Goal: Ask a question

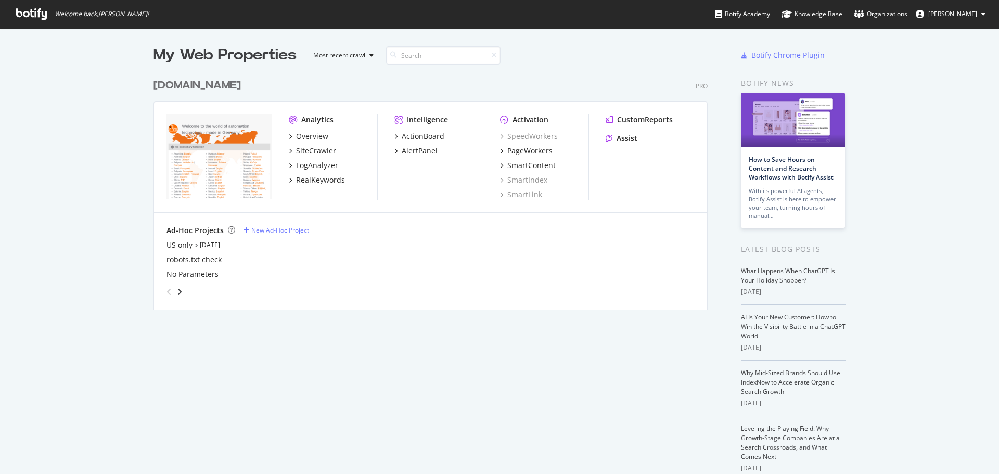
scroll to position [466, 984]
click at [632, 136] on div "Assist" at bounding box center [627, 138] width 21 height 10
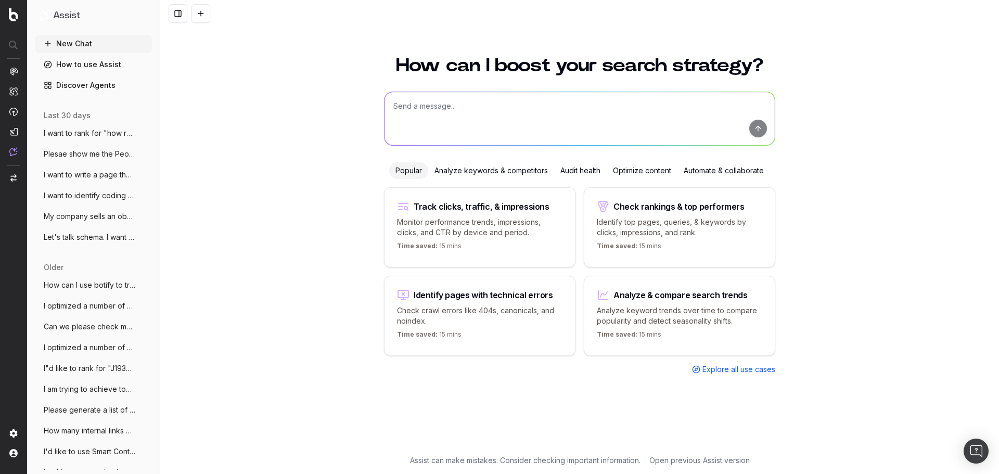
click at [517, 119] on textarea at bounding box center [580, 118] width 390 height 53
paste textarea "Business challenges for autonomous mobile robotics companies What is holding ba…"
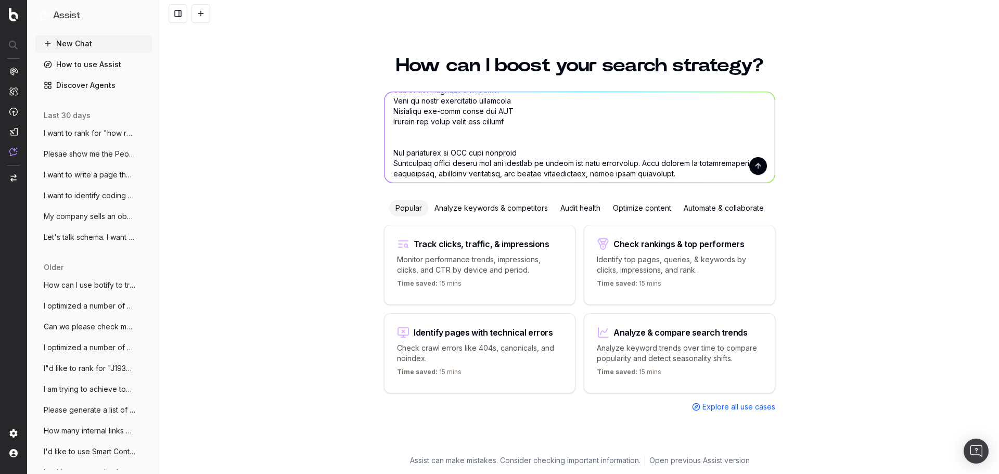
scroll to position [105, 0]
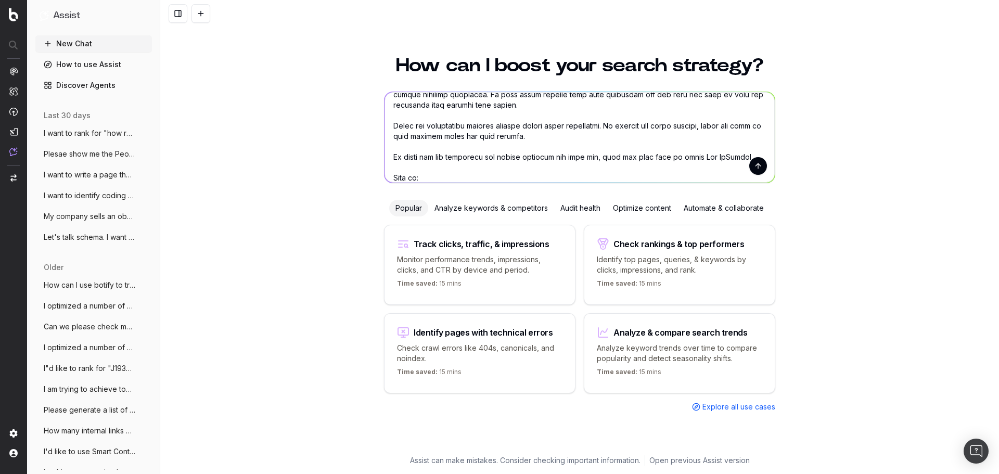
type textarea "would you make the "about" in this schema "mobile robotics" or "autonomous mobi…"
click at [756, 165] on button "submit" at bounding box center [758, 166] width 18 height 18
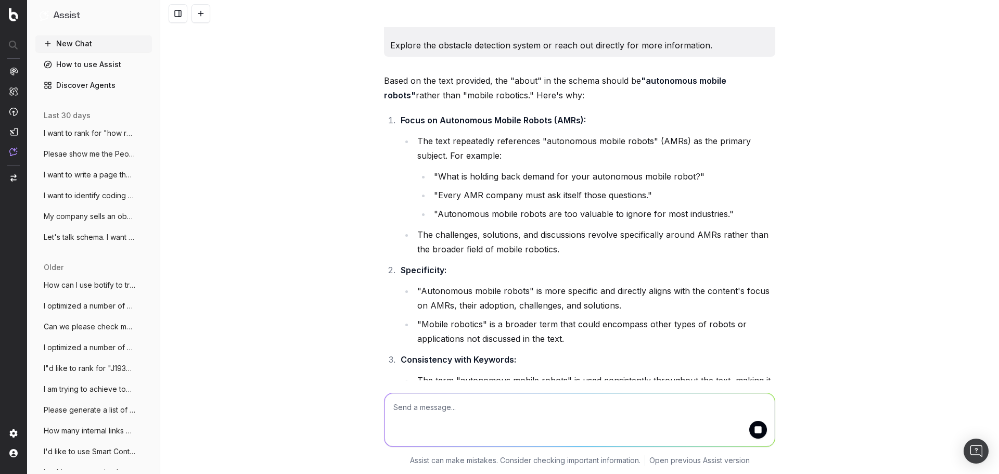
scroll to position [1377, 0]
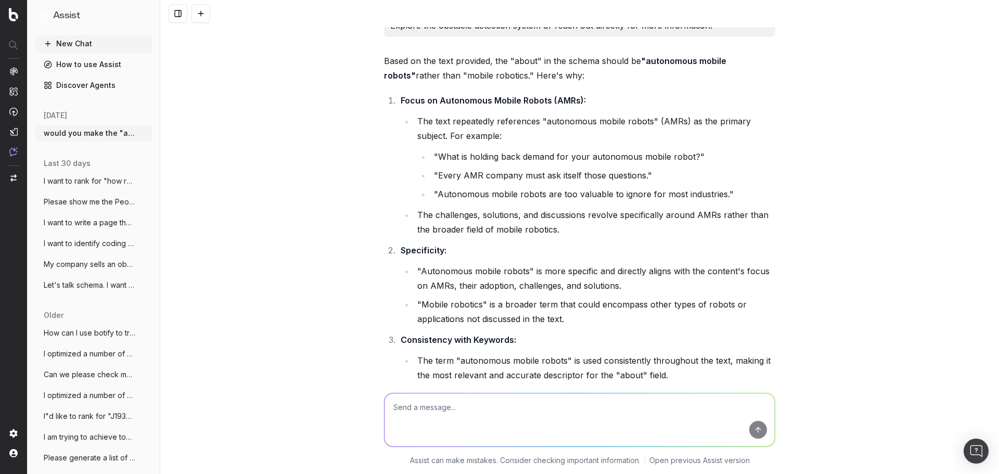
click at [549, 407] on textarea at bounding box center [580, 419] width 390 height 53
type textarea "G"
paste textarea "Lor 8 ipsumdo sitame consec adipi'e seddoei temp incididu Utlaboree dolore magn…"
type textarea "Lor ipsum dolo sit? Ame 5 consect adipis elitse doeiu't incidid utla etdolore M…"
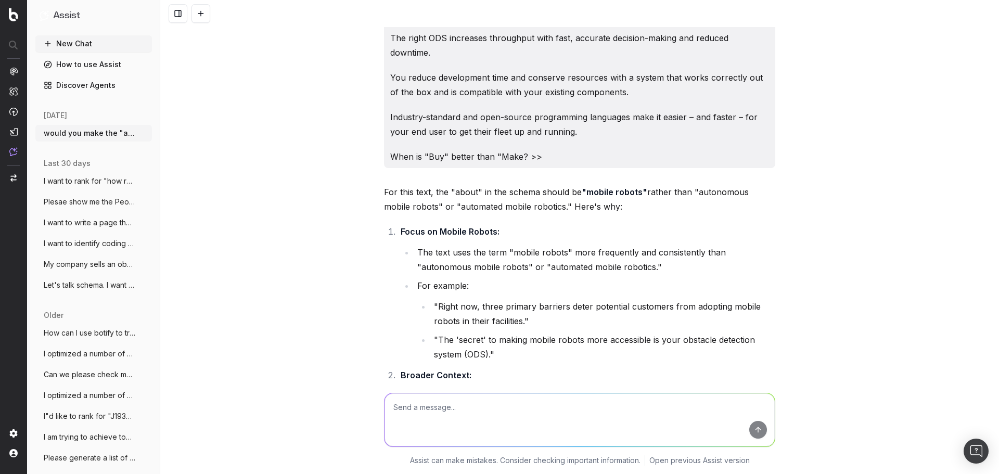
scroll to position [2732, 0]
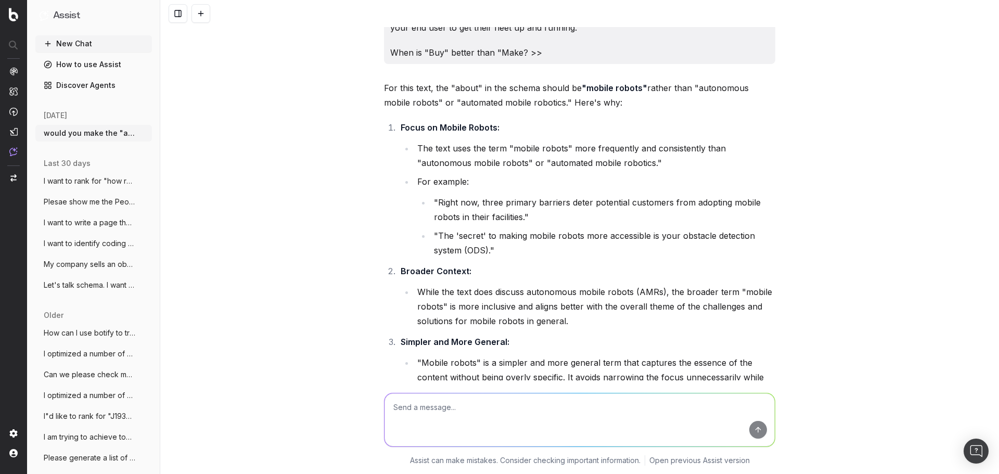
click at [757, 211] on ul ""Right now, three primary barriers deter potential customers from adopting mobi…" at bounding box center [596, 226] width 358 height 62
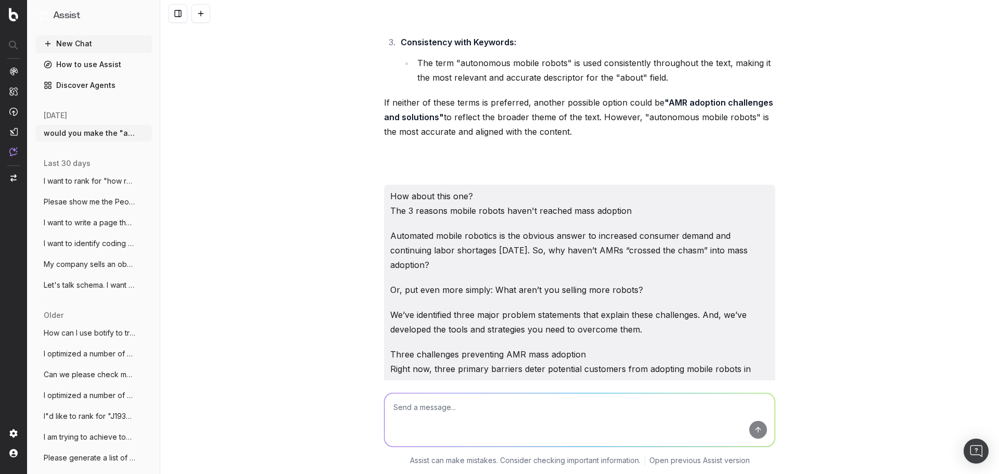
scroll to position [1691, 0]
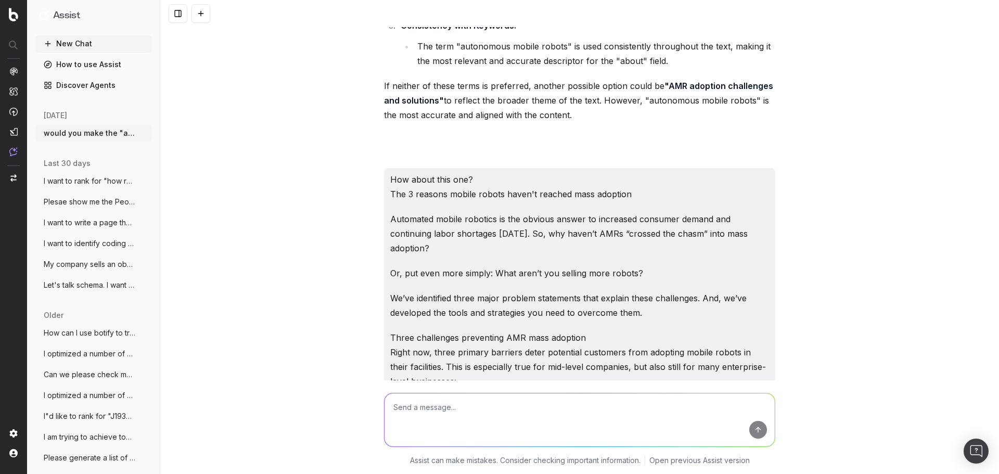
click at [438, 407] on textarea at bounding box center [580, 419] width 390 height 53
paste textarea "Challenges preventing AMR mass adoption are lengthy integration process, high B…"
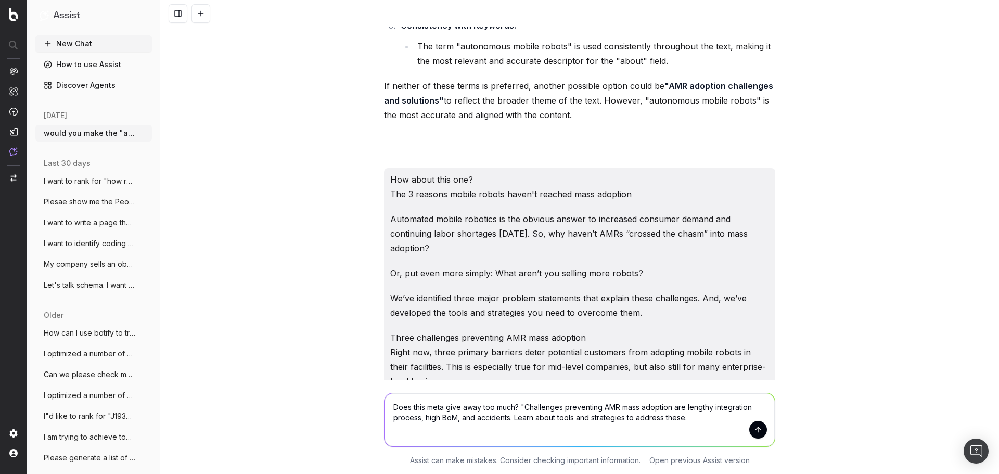
type textarea "Does this meta give away too much? "Challenges preventing AMR mass adoption are…"
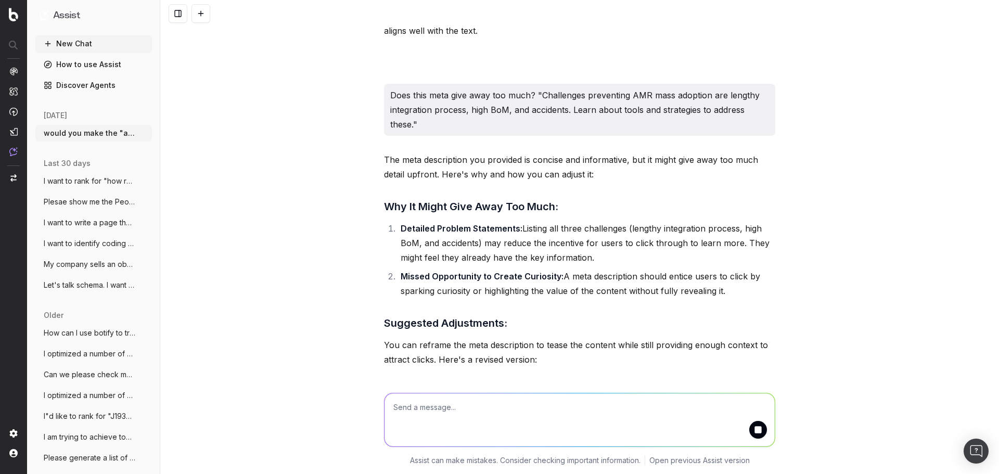
scroll to position [3148, 0]
click at [882, 172] on div "would you make the "about" in this schema "mobile robotics" or "autonomous mobi…" at bounding box center [579, 237] width 839 height 474
click at [587, 408] on textarea at bounding box center [580, 419] width 390 height 53
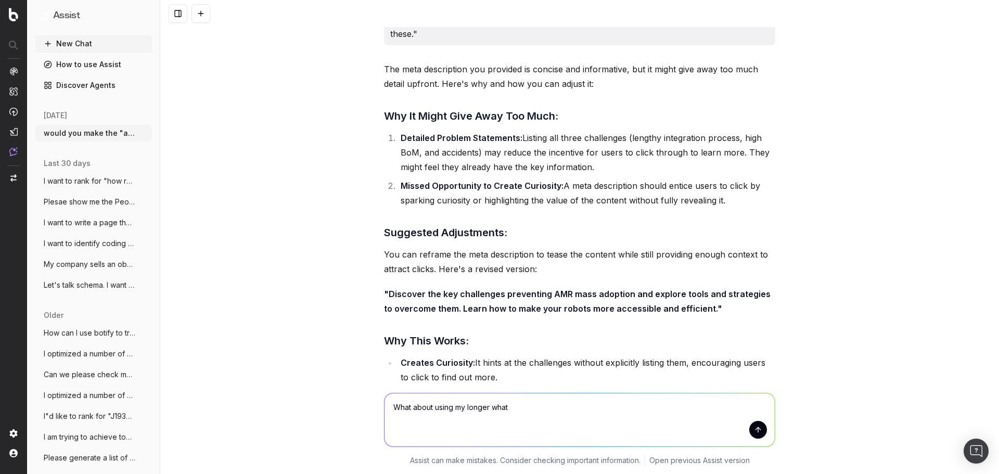
scroll to position [3252, 0]
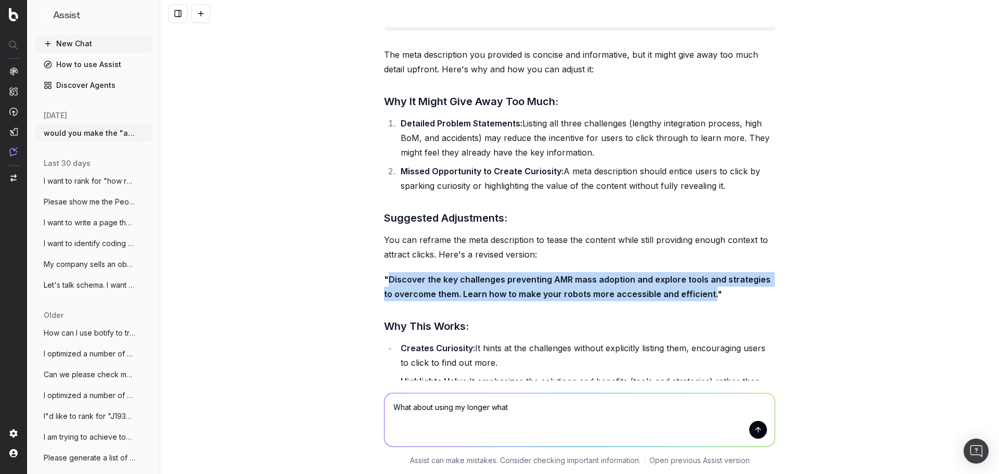
drag, startPoint x: 694, startPoint y: 282, endPoint x: 387, endPoint y: 268, distance: 307.9
click at [387, 274] on strong ""Discover the key challenges preventing AMR mass adoption and explore tools and…" at bounding box center [578, 286] width 389 height 25
copy strong "Discover the key challenges preventing AMR mass adoption and explore tools and …"
drag, startPoint x: 437, startPoint y: 414, endPoint x: 452, endPoint y: 414, distance: 15.6
click at [437, 414] on textarea "What about using my longer what" at bounding box center [580, 419] width 390 height 53
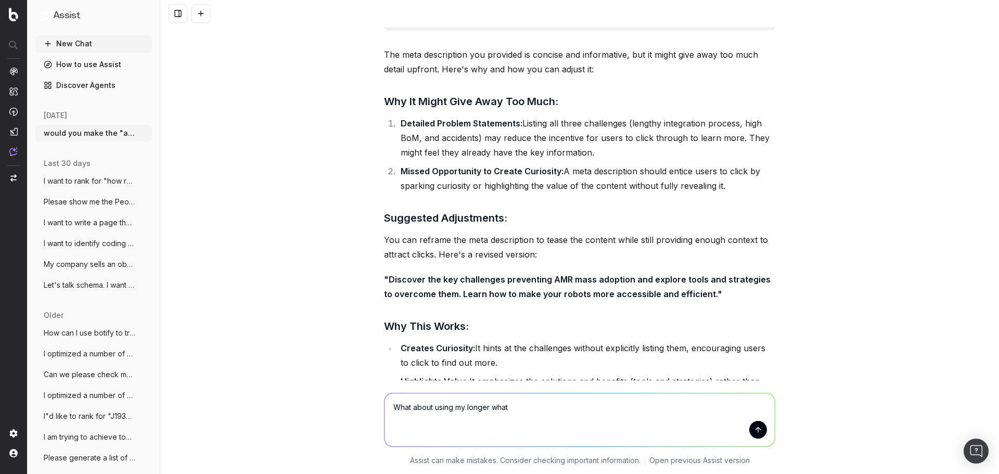
click at [546, 410] on textarea "What about using my longer what" at bounding box center [580, 419] width 390 height 53
type textarea "What about using my longer version for the "description" in schema?"
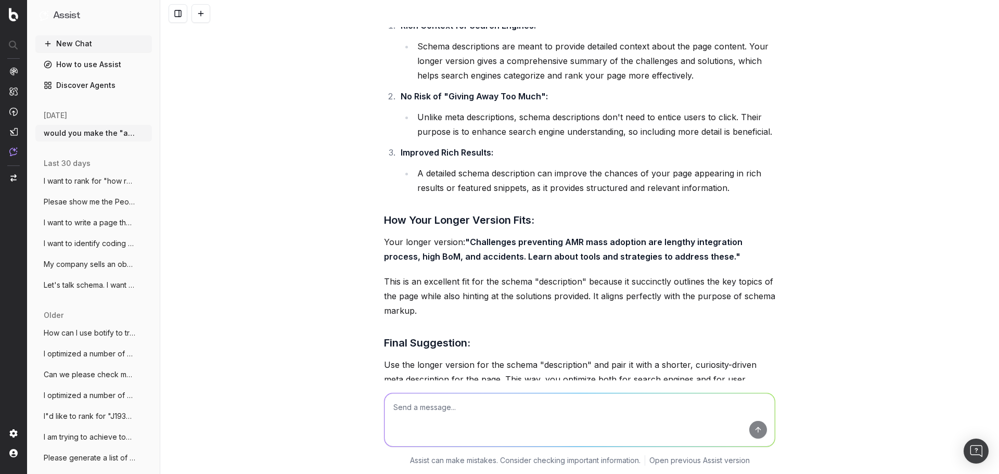
scroll to position [3931, 0]
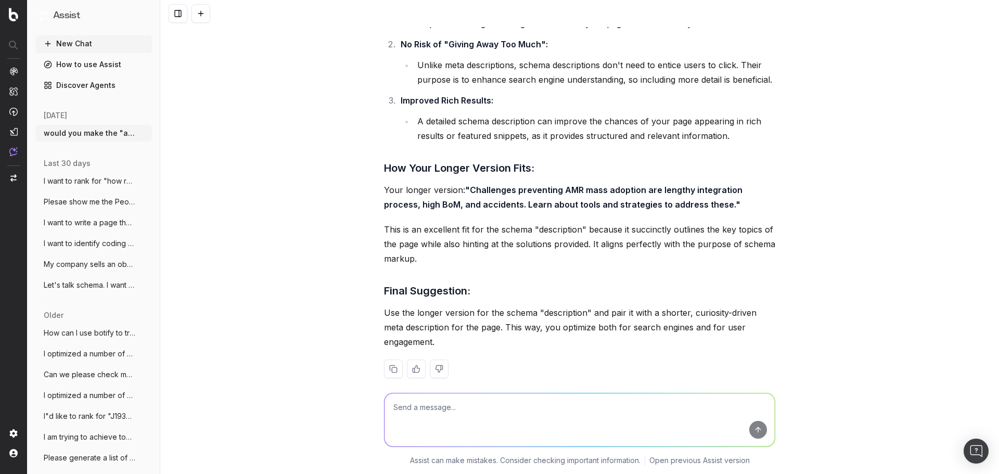
click at [936, 229] on div "would you make the "about" in this schema "mobile robotics" or "autonomous mobi…" at bounding box center [579, 237] width 839 height 474
click at [920, 233] on div "would you make the "about" in this schema "mobile robotics" or "autonomous mobi…" at bounding box center [579, 237] width 839 height 474
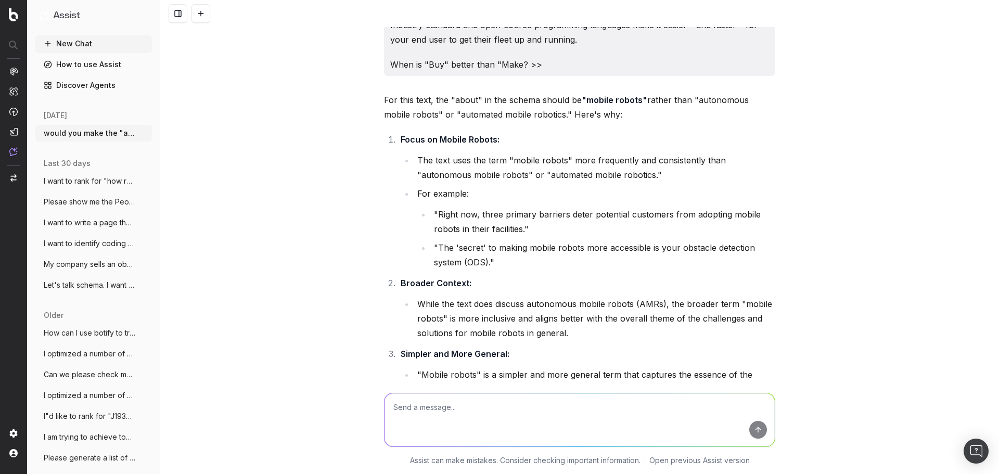
scroll to position [2734, 0]
